Goal: Task Accomplishment & Management: Manage account settings

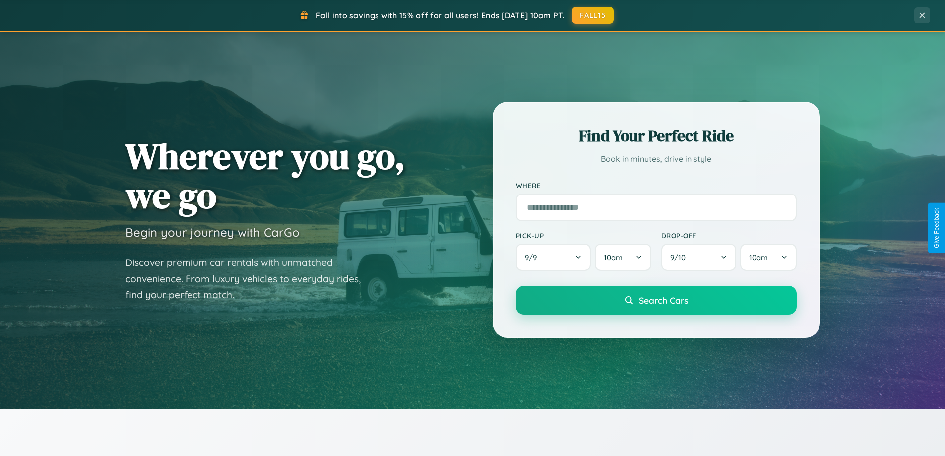
scroll to position [428, 0]
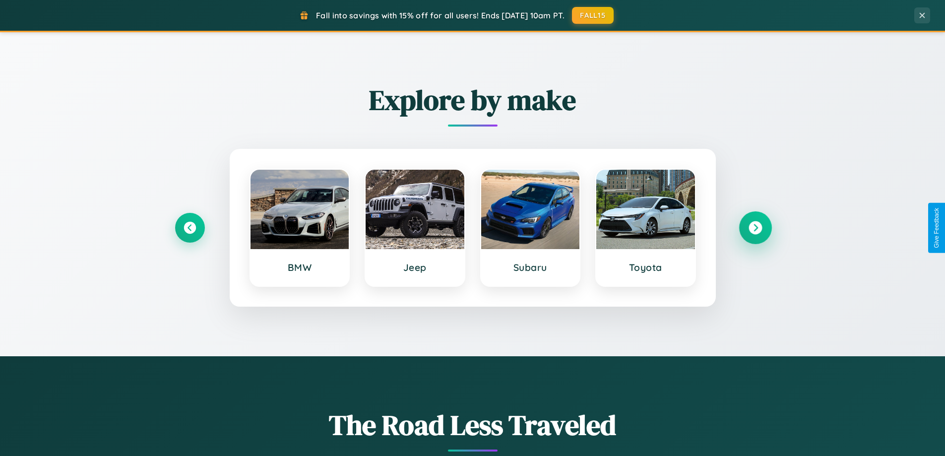
click at [755, 228] on icon at bounding box center [755, 227] width 13 height 13
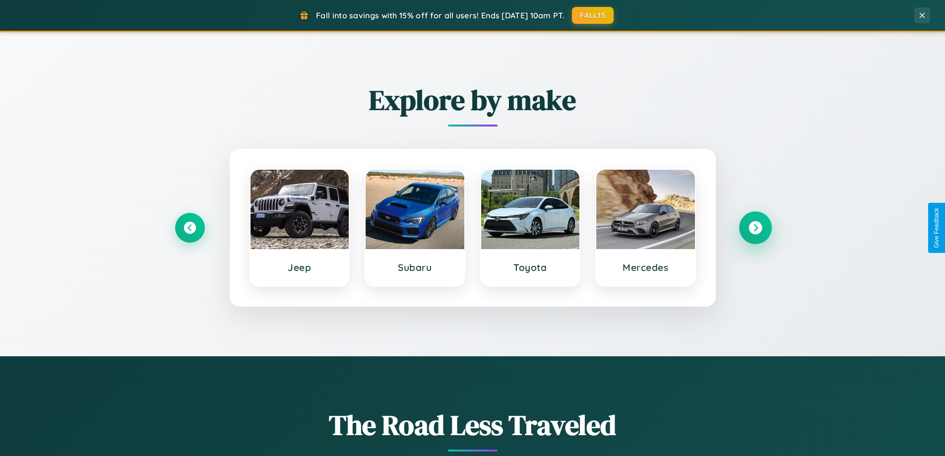
click at [755, 228] on icon at bounding box center [755, 227] width 13 height 13
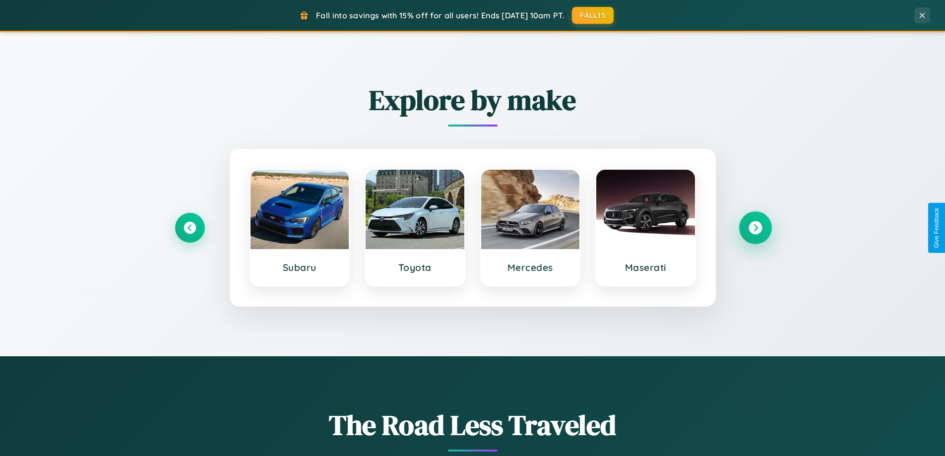
click at [755, 228] on icon at bounding box center [755, 227] width 13 height 13
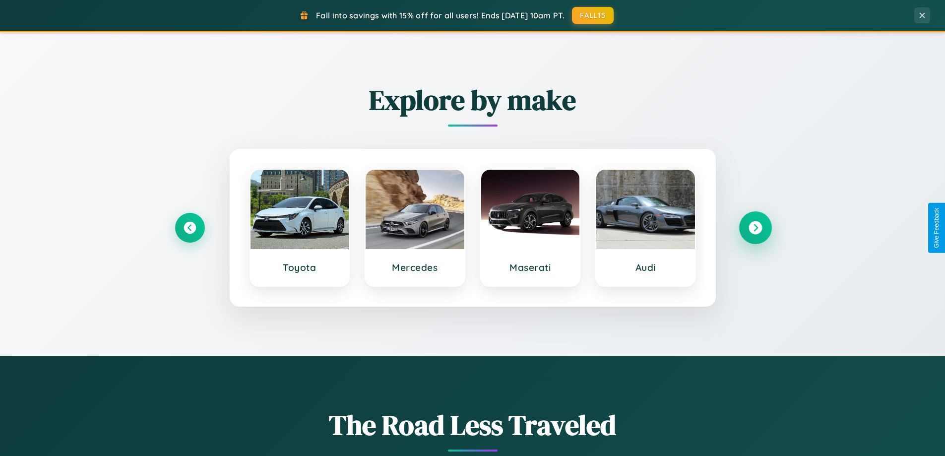
click at [755, 228] on icon at bounding box center [755, 227] width 13 height 13
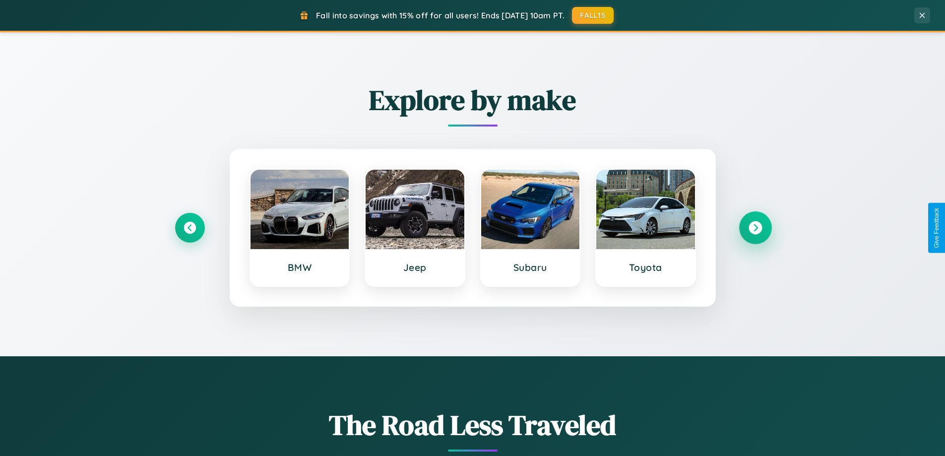
scroll to position [683, 0]
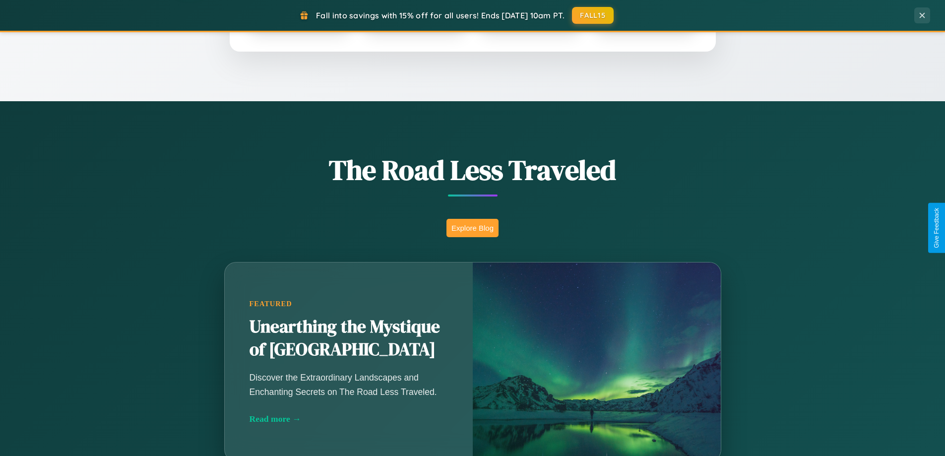
click at [472, 228] on button "Explore Blog" at bounding box center [473, 228] width 52 height 18
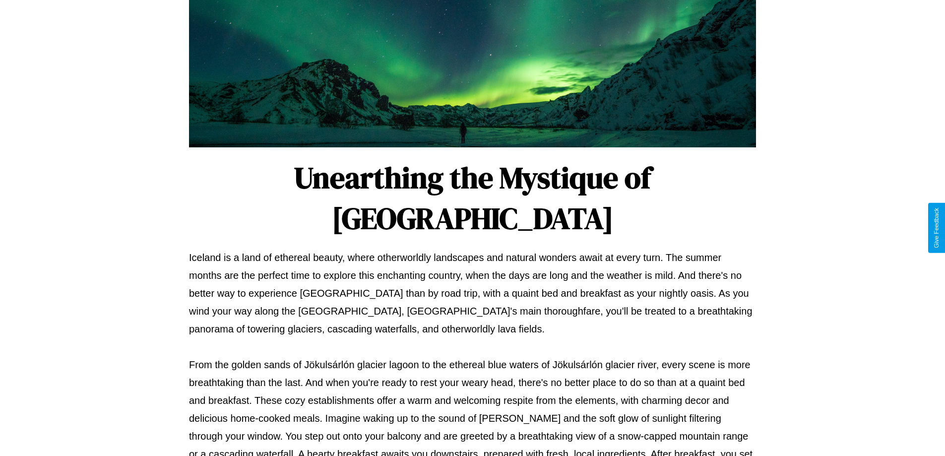
scroll to position [321, 0]
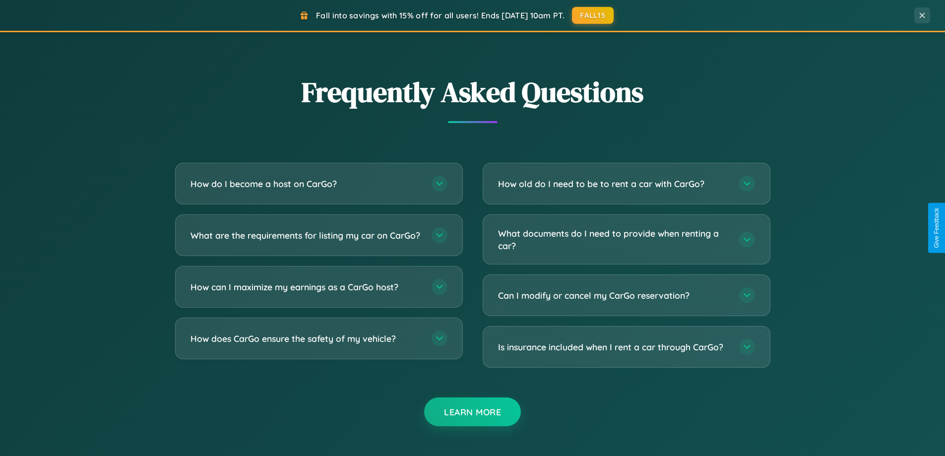
scroll to position [1910, 0]
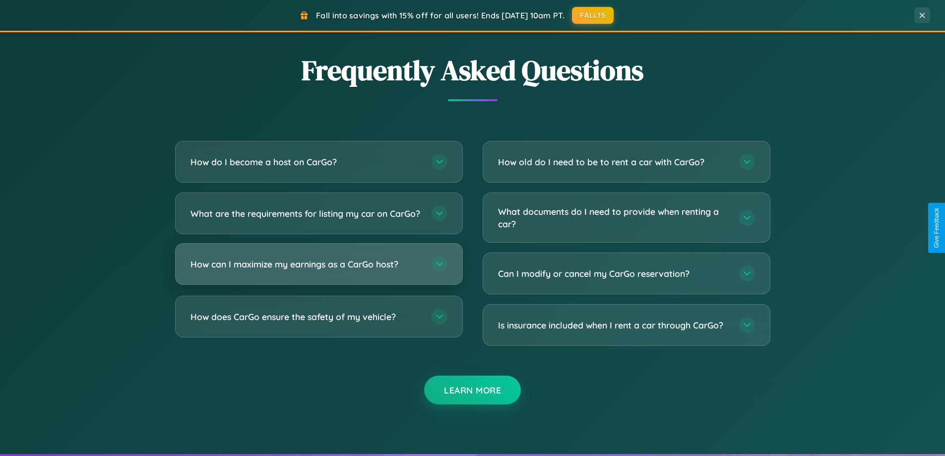
click at [319, 270] on h3 "How can I maximize my earnings as a CarGo host?" at bounding box center [306, 264] width 231 height 12
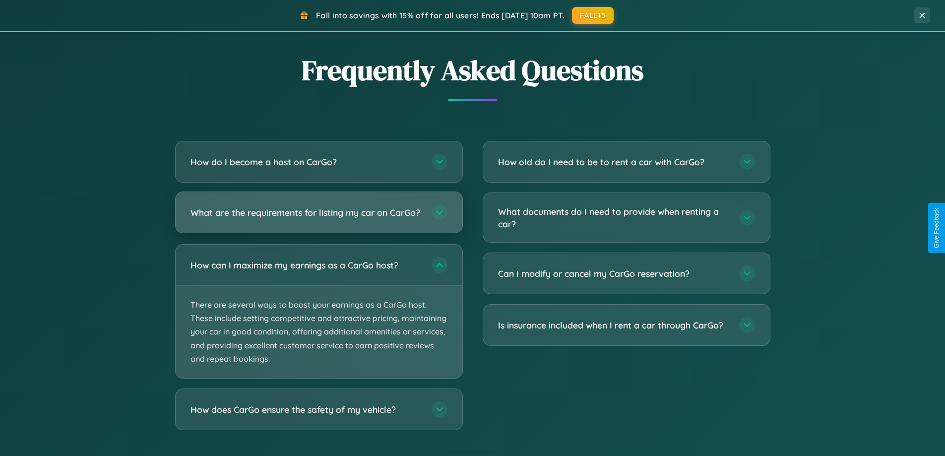
click at [319, 217] on h3 "What are the requirements for listing my car on CarGo?" at bounding box center [306, 212] width 231 height 12
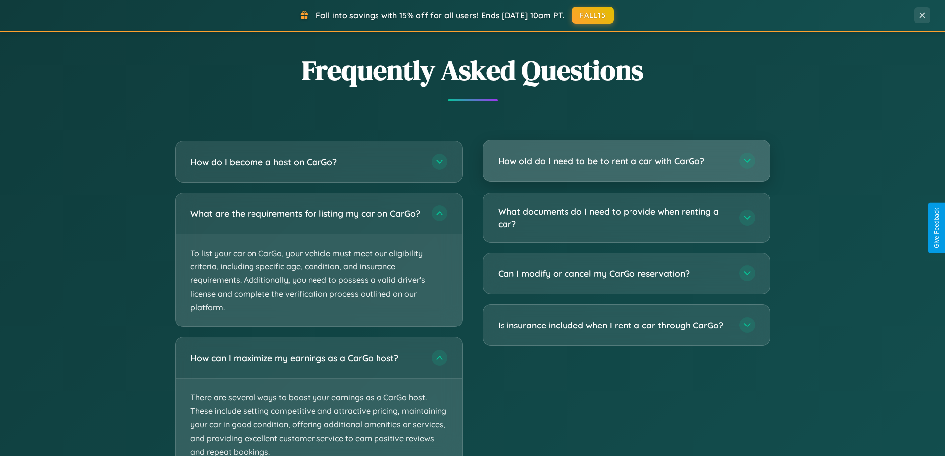
click at [626, 161] on h3 "How old do I need to be to rent a car with CarGo?" at bounding box center [613, 161] width 231 height 12
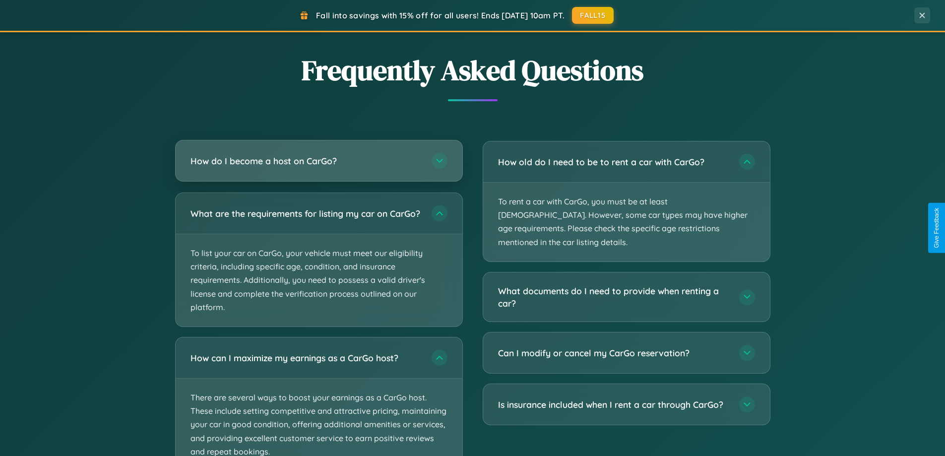
click at [319, 162] on h3 "How do I become a host on CarGo?" at bounding box center [306, 161] width 231 height 12
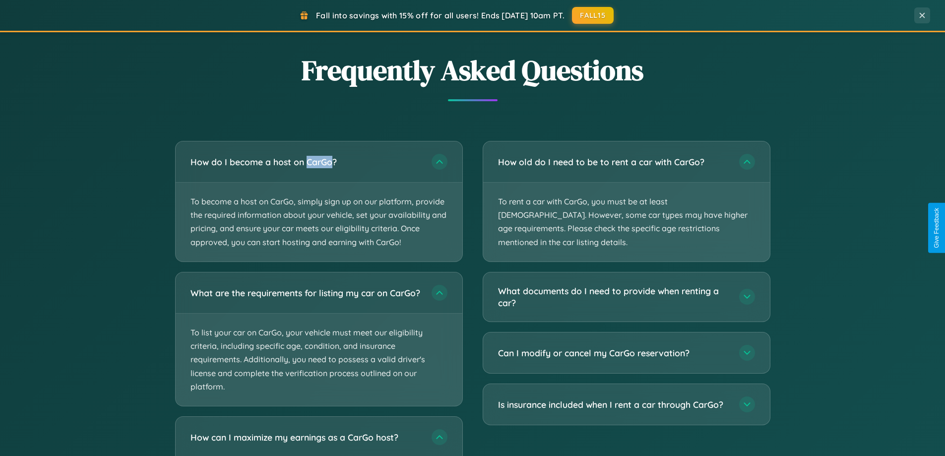
scroll to position [2065, 0]
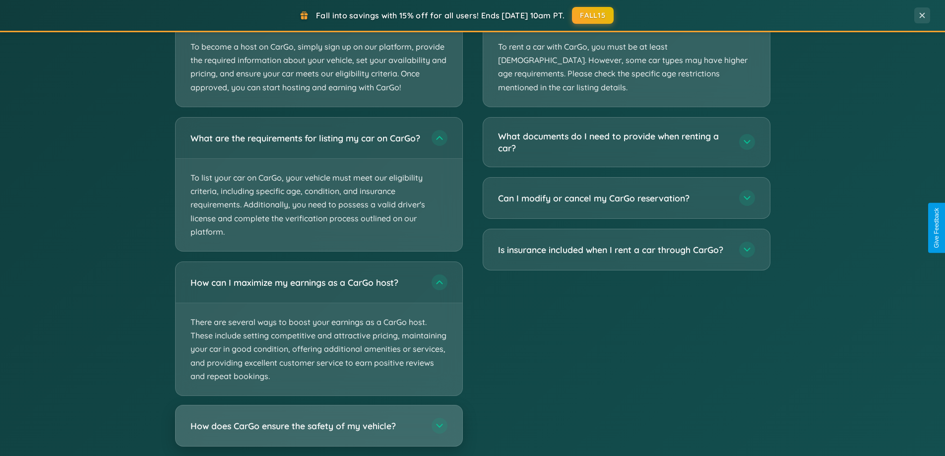
click at [319, 432] on h3 "How does CarGo ensure the safety of my vehicle?" at bounding box center [306, 425] width 231 height 12
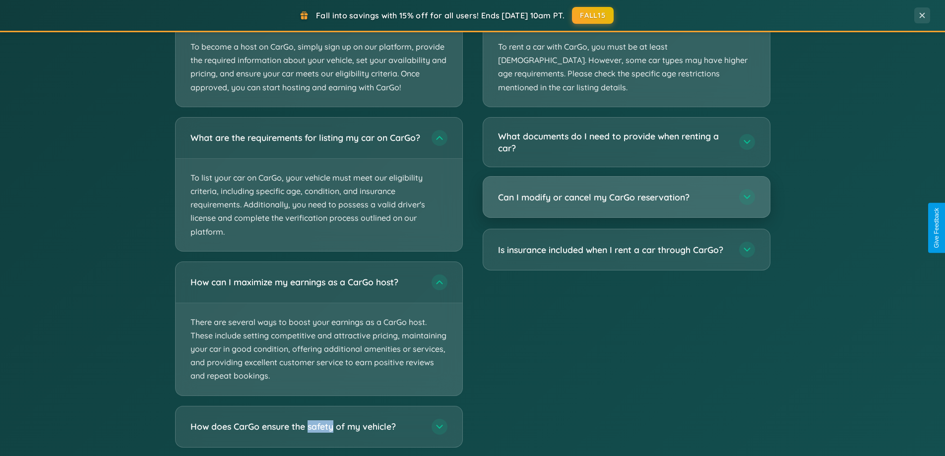
click at [626, 191] on h3 "Can I modify or cancel my CarGo reservation?" at bounding box center [613, 197] width 231 height 12
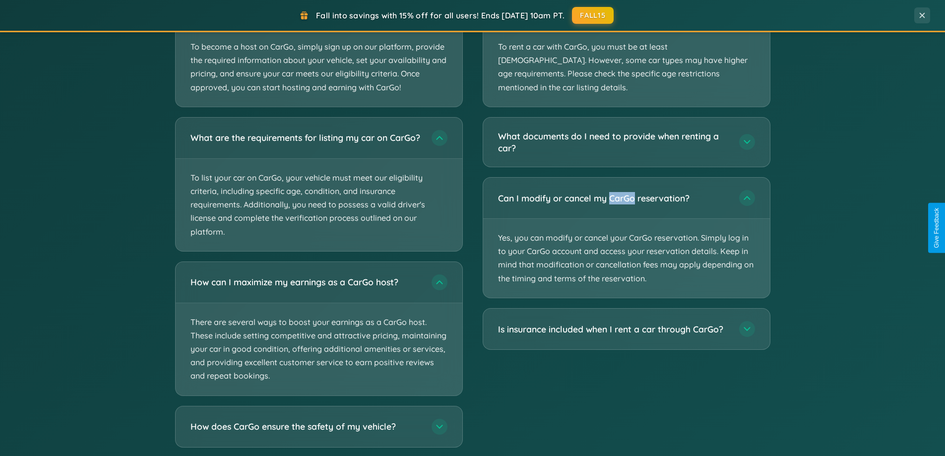
scroll to position [0, 0]
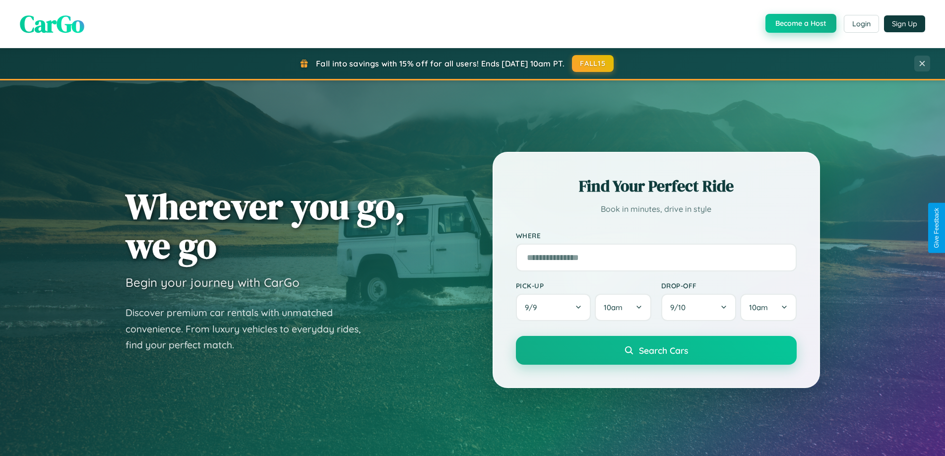
click at [800, 24] on button "Become a Host" at bounding box center [801, 23] width 71 height 19
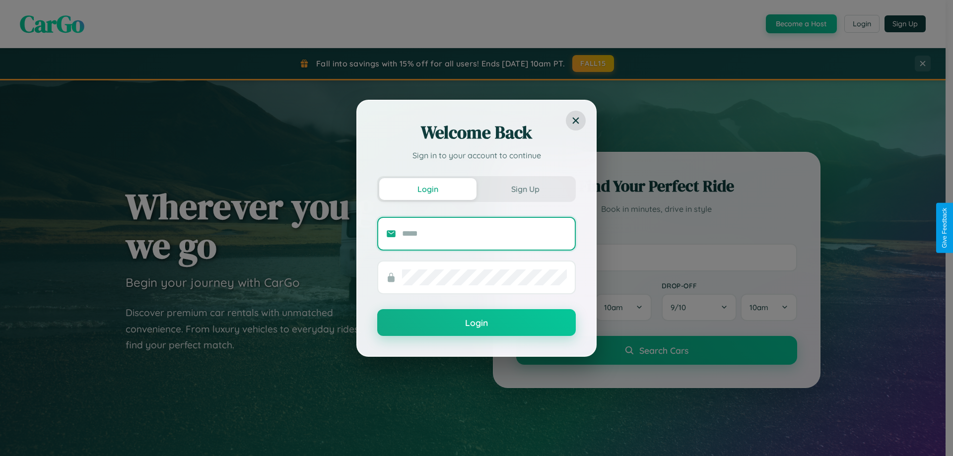
click at [484, 233] on input "text" at bounding box center [484, 234] width 165 height 16
type input "**********"
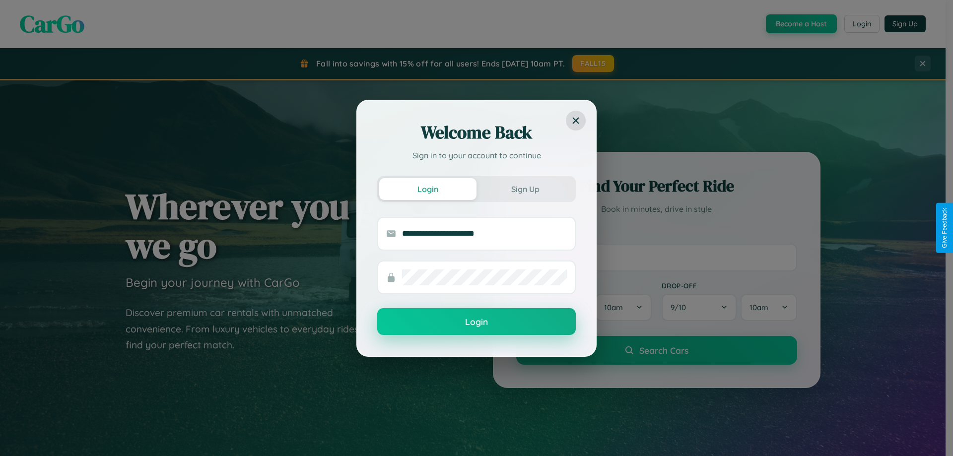
click at [476, 322] on button "Login" at bounding box center [476, 321] width 199 height 27
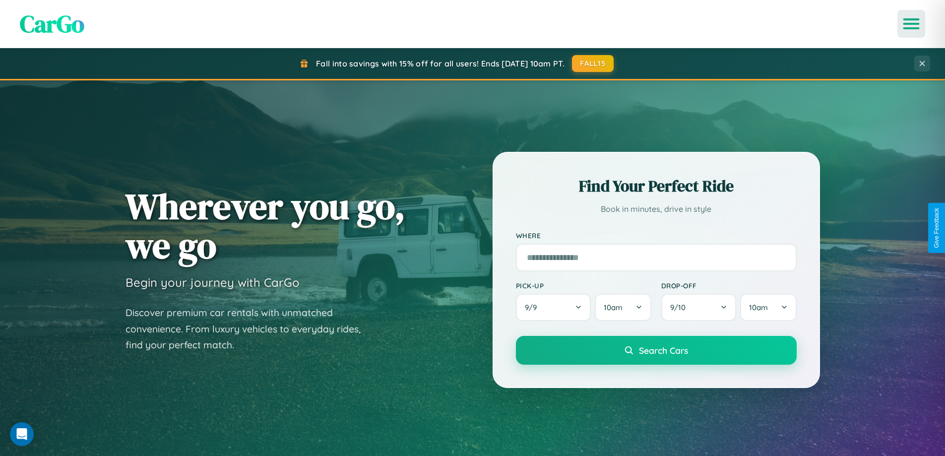
click at [912, 24] on icon "Open menu" at bounding box center [912, 23] width 14 height 9
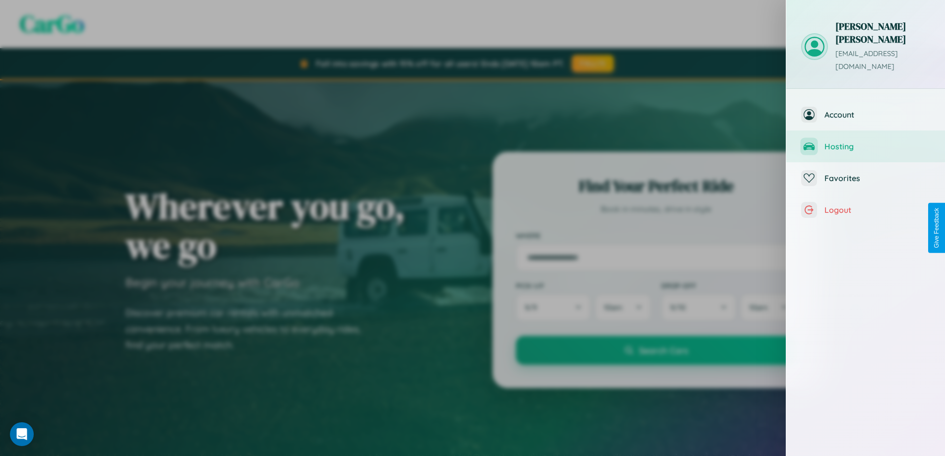
click at [866, 141] on span "Hosting" at bounding box center [878, 146] width 106 height 10
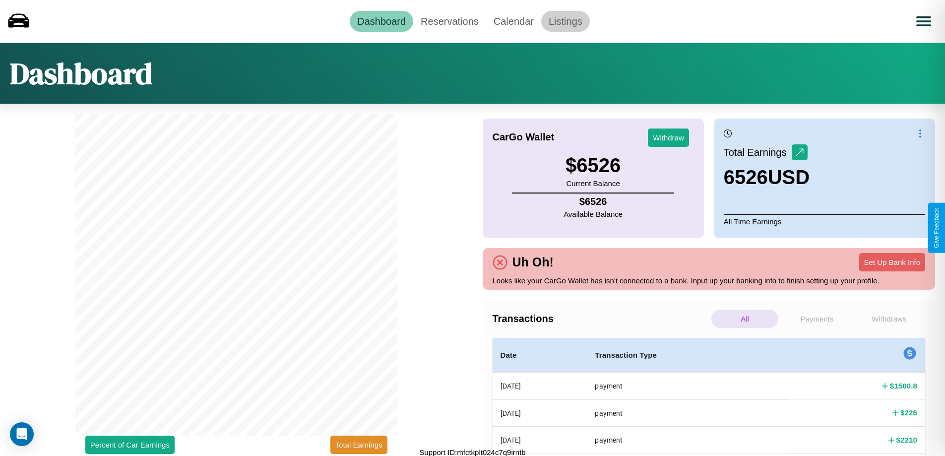
click at [565, 21] on link "Listings" at bounding box center [565, 21] width 49 height 21
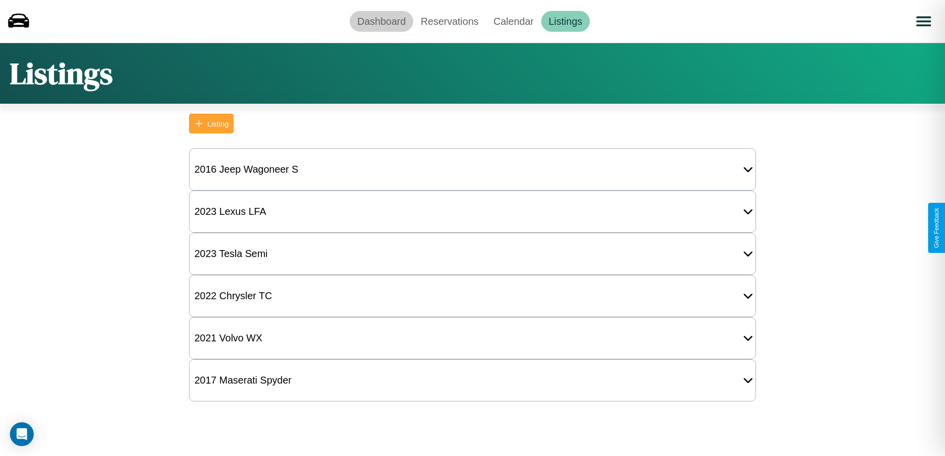
click at [382, 21] on link "Dashboard" at bounding box center [382, 21] width 64 height 21
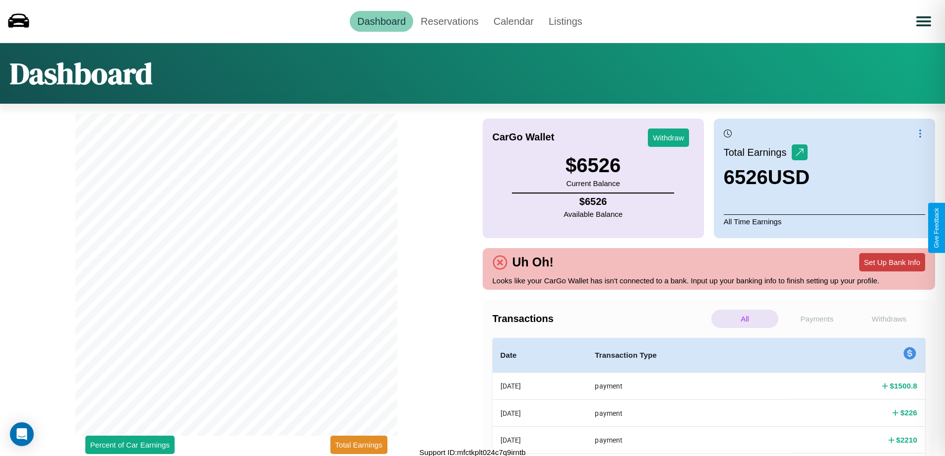
click at [892, 262] on button "Set Up Bank Info" at bounding box center [893, 262] width 66 height 18
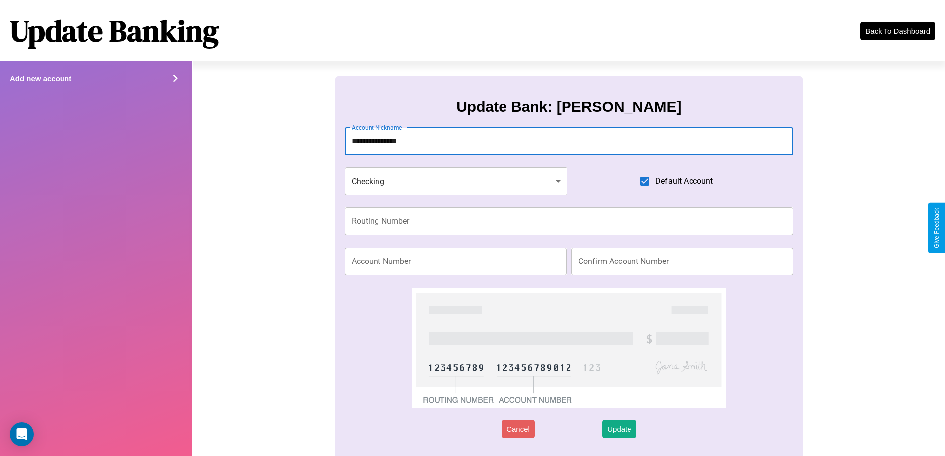
type input "**********"
